Goal: Task Accomplishment & Management: Use online tool/utility

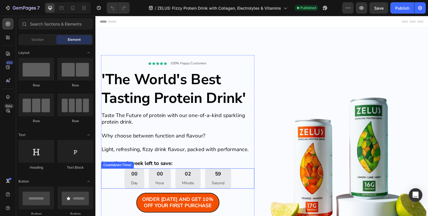
click at [201, 182] on div "02 Minute" at bounding box center [190, 181] width 26 height 21
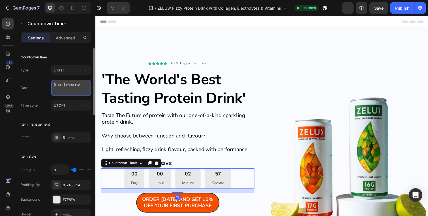
click at [69, 85] on textarea "[DATE] 12:30 PM" at bounding box center [71, 88] width 40 height 16
select select "30"
select select "false"
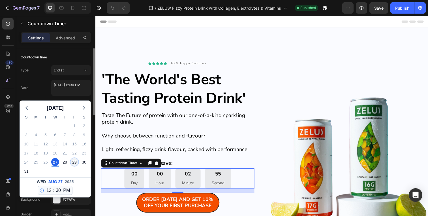
click at [75, 161] on div "29" at bounding box center [75, 162] width 8 height 8
type textarea "[DATE] 12:30 PM"
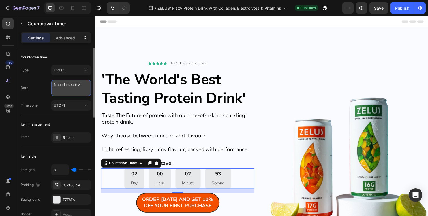
click at [74, 88] on textarea "[DATE] 12:30 PM" at bounding box center [71, 88] width 40 height 16
select select "30"
select select "false"
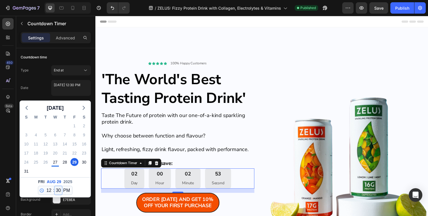
click at [61, 189] on select "00 01 02 03 04 05 06 07 08 09 10 11 12 13 14 15 16 17 18 19 20 21 22 23 24 25 2…" at bounding box center [58, 190] width 7 height 8
select select "59"
click at [55, 186] on select "00 01 02 03 04 05 06 07 08 09 10 11 12 13 14 15 16 17 18 19 20 21 22 23 24 25 2…" at bounding box center [58, 190] width 7 height 8
type textarea "[DATE] 12:59 PM"
click at [38, 92] on div "Date [DATE] 12:59 PM [DATE] S M T W T F S 27 28 29 30 31 1 2 3 4 5 6 7 8 9 10 1…" at bounding box center [56, 88] width 70 height 16
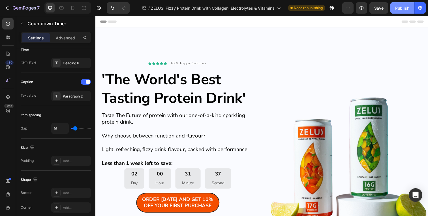
click at [406, 6] on div "Publish" at bounding box center [402, 8] width 14 height 6
